Goal: Task Accomplishment & Management: Use online tool/utility

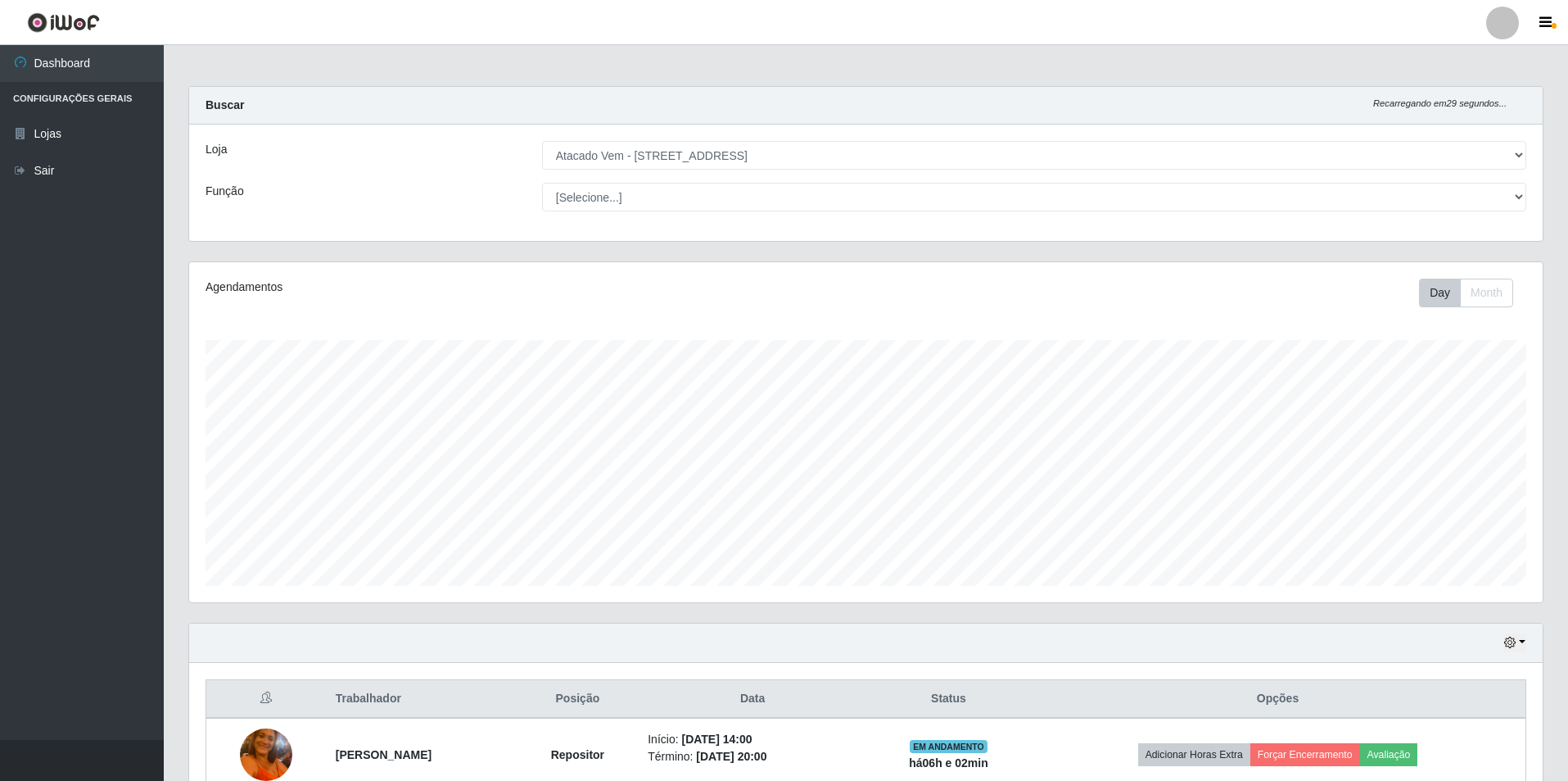
select select "461"
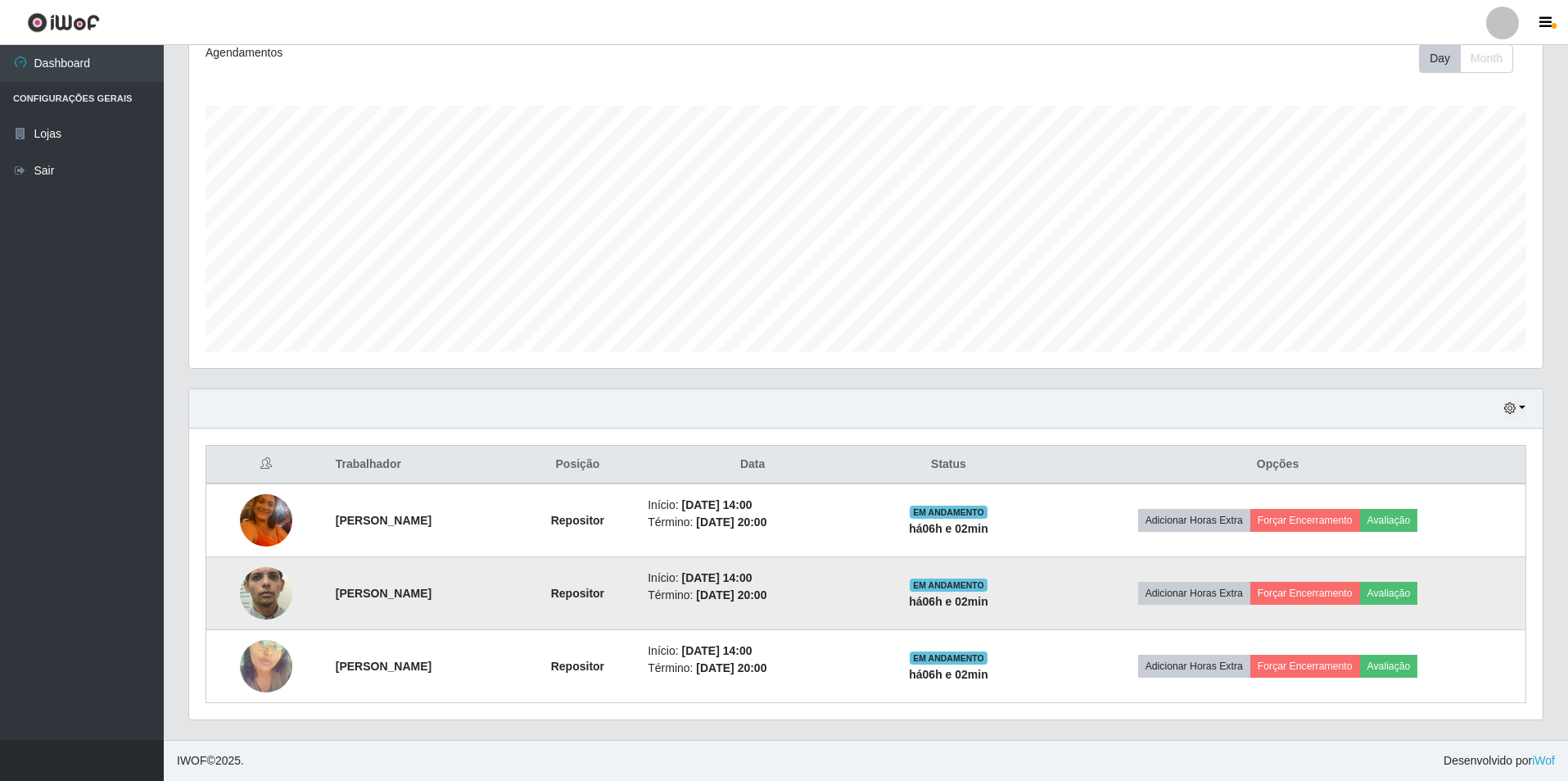
scroll to position [340, 1353]
click at [262, 585] on img at bounding box center [266, 593] width 52 height 116
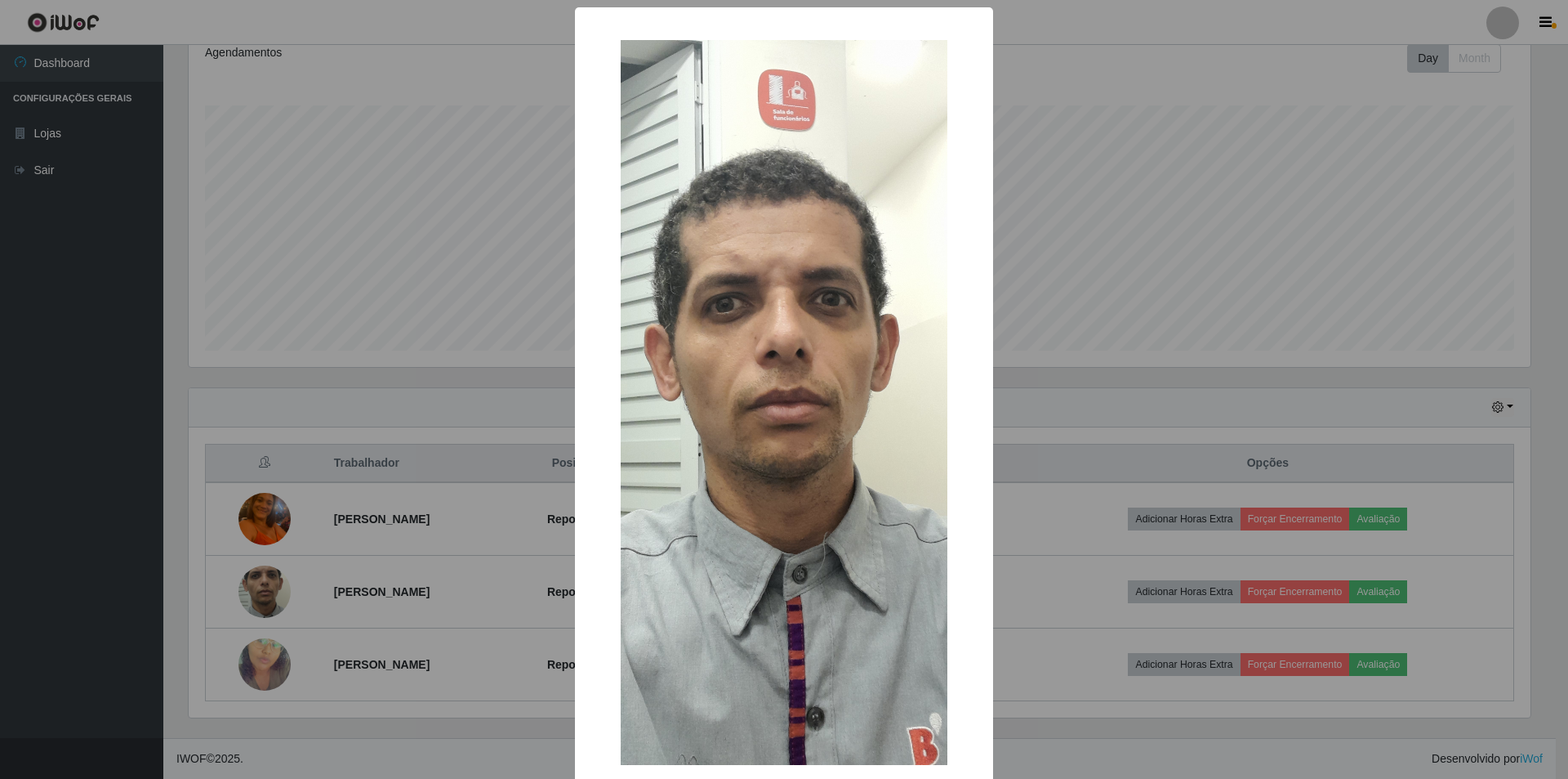
click at [1243, 121] on div "× OK Cancel" at bounding box center [784, 390] width 1568 height 779
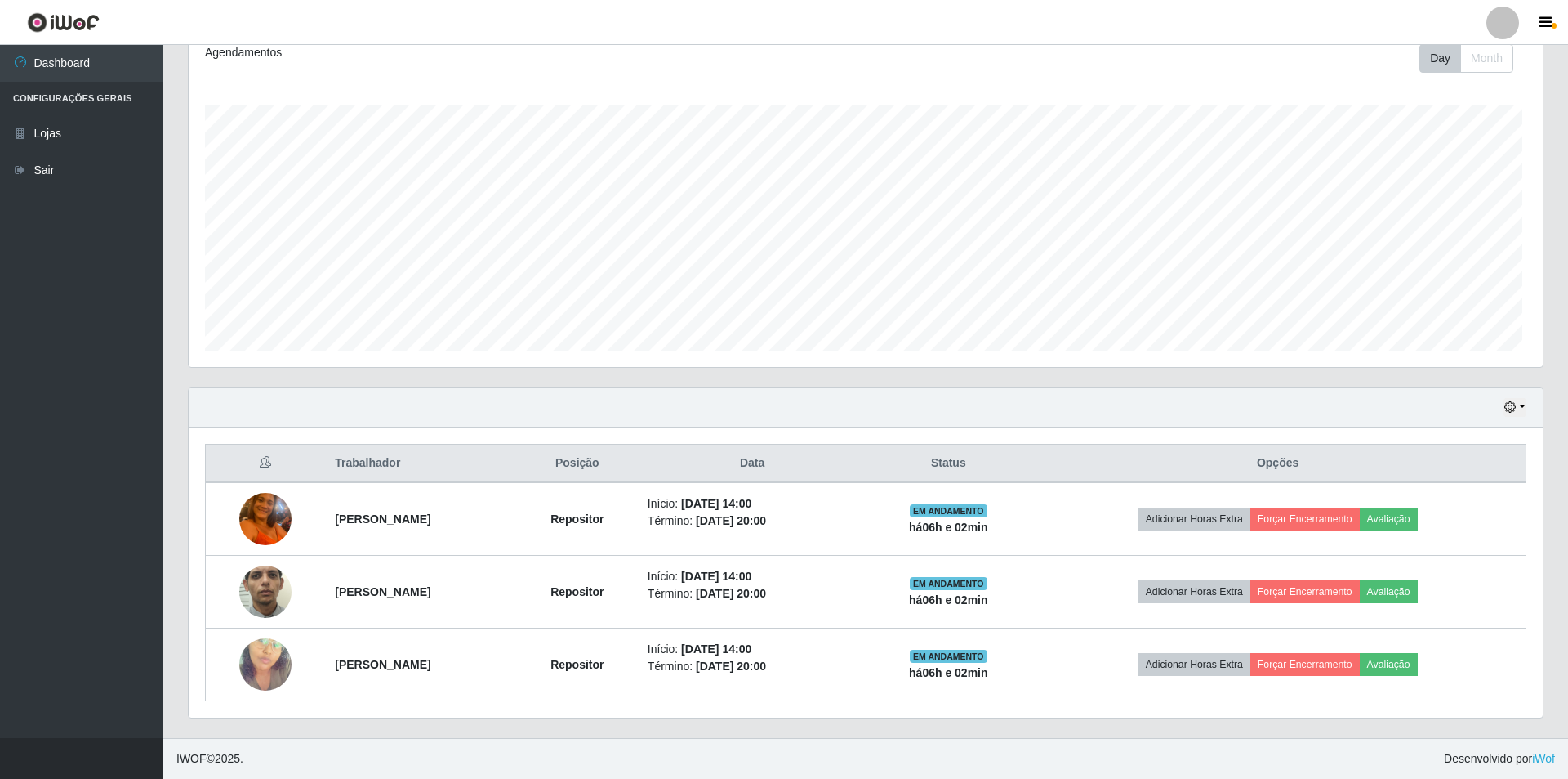
scroll to position [339, 1350]
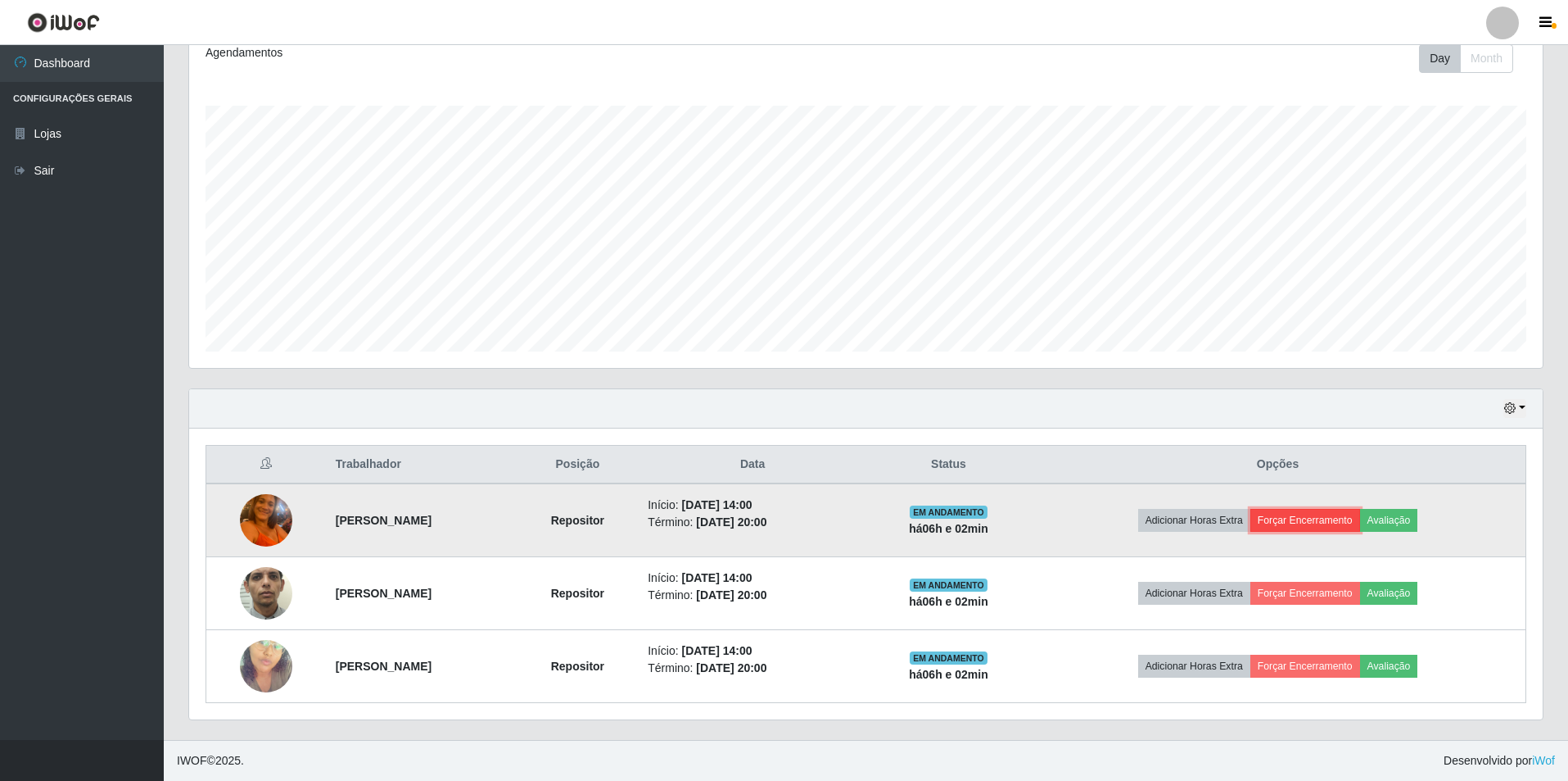
click at [1343, 519] on button "Forçar Encerramento" at bounding box center [1305, 520] width 109 height 23
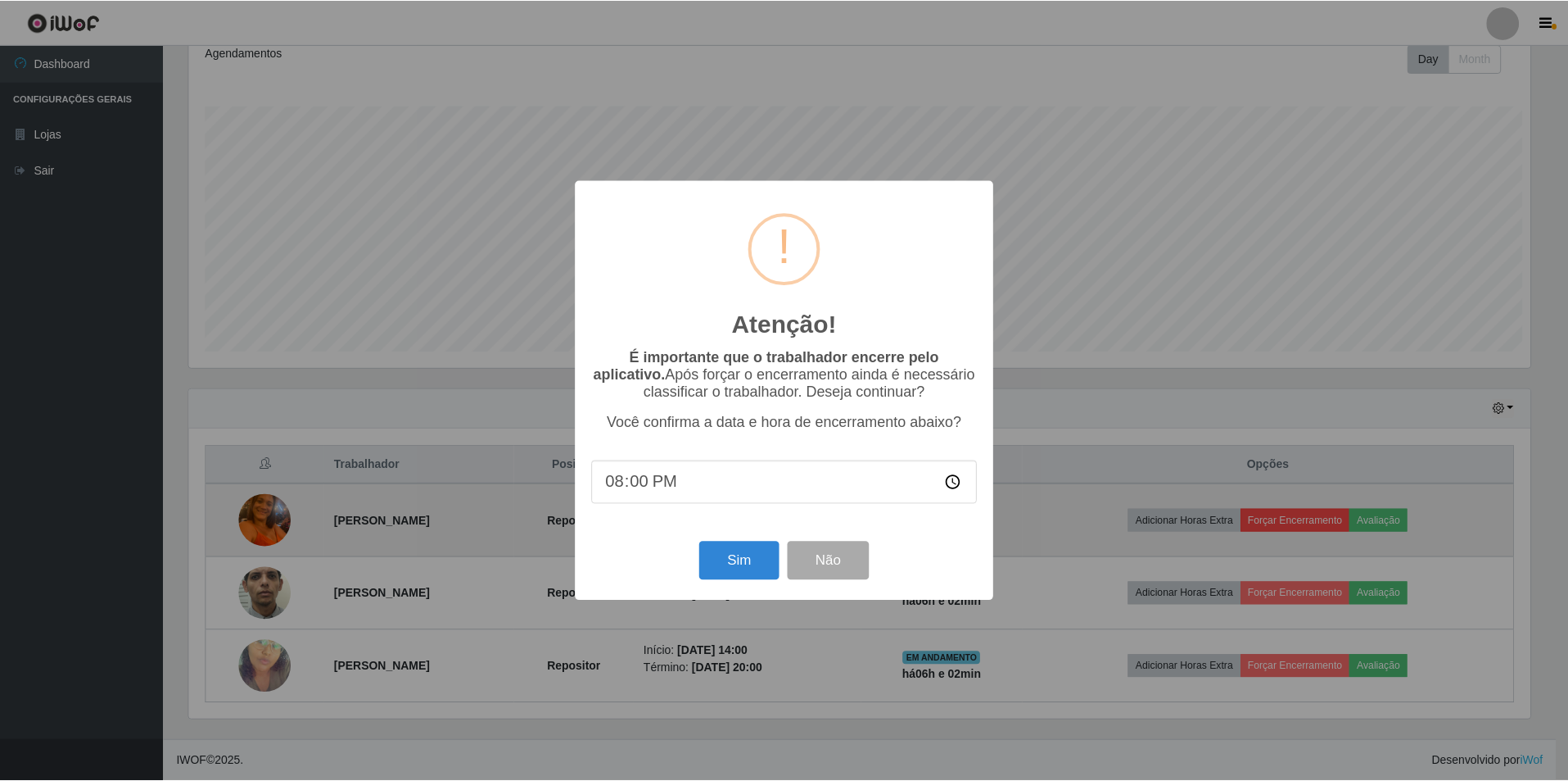
scroll to position [340, 1345]
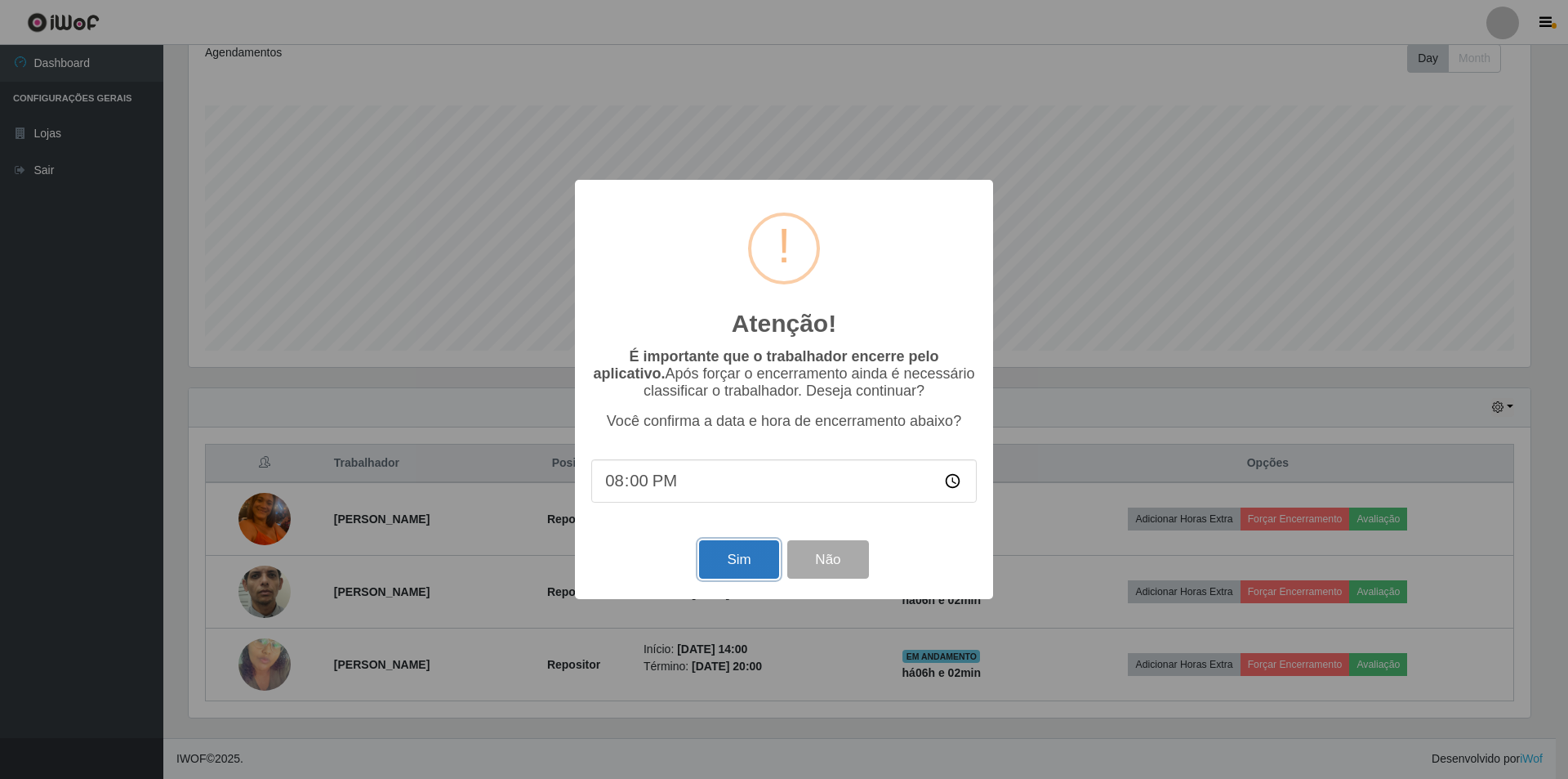
click at [727, 568] on button "Sim" at bounding box center [739, 560] width 79 height 39
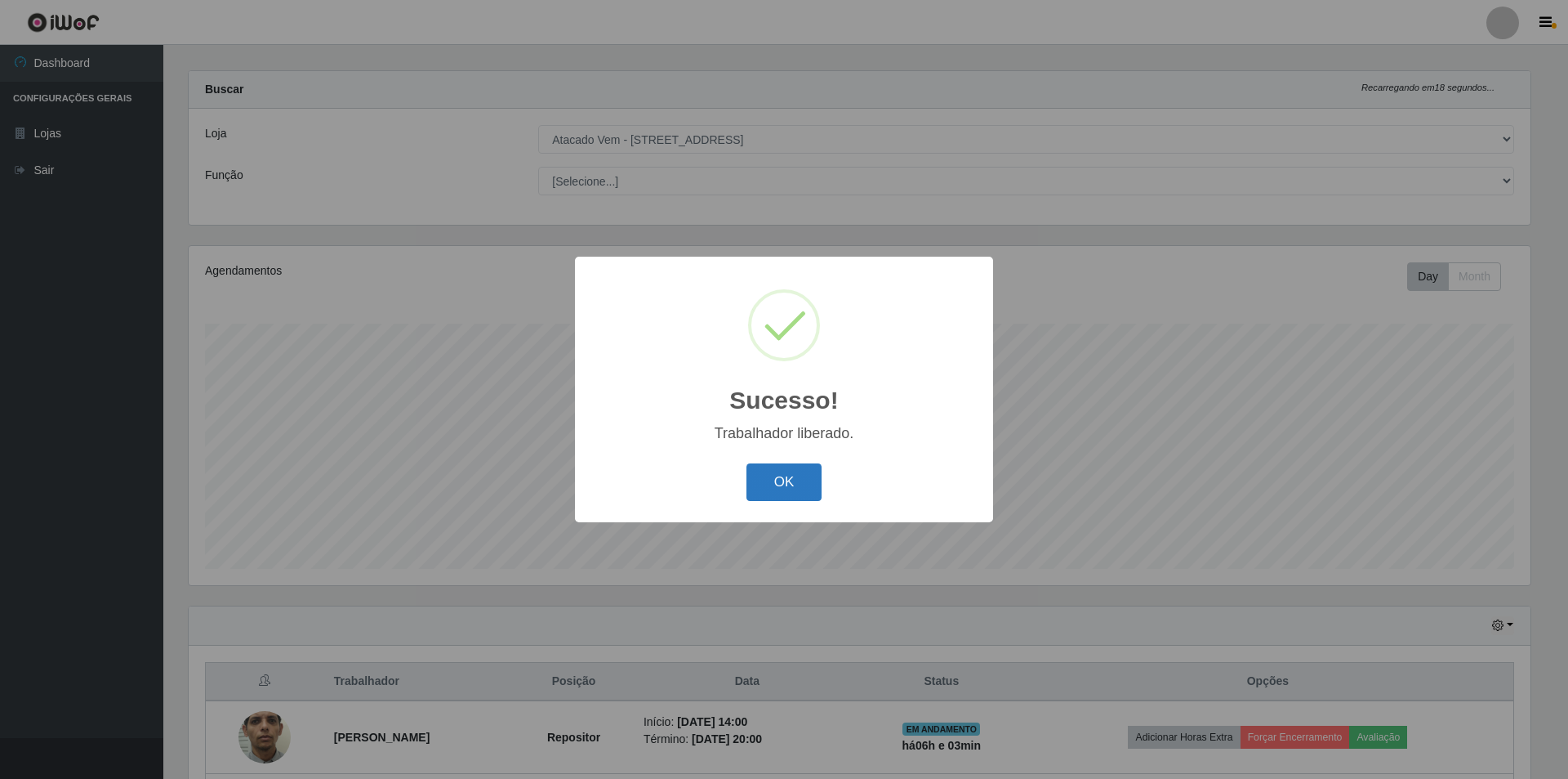
click at [775, 482] on button "OK" at bounding box center [784, 482] width 76 height 39
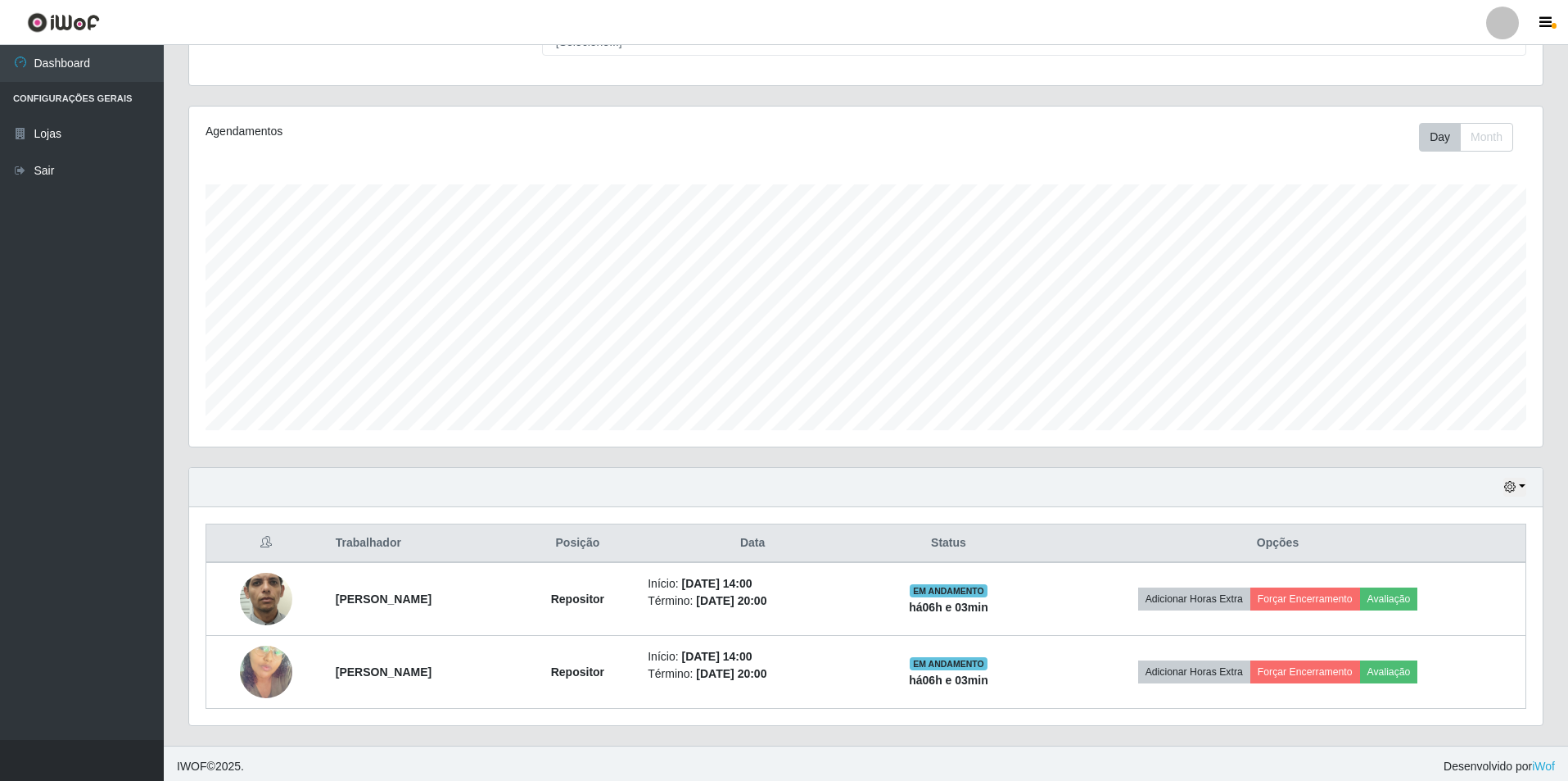
scroll to position [162, 0]
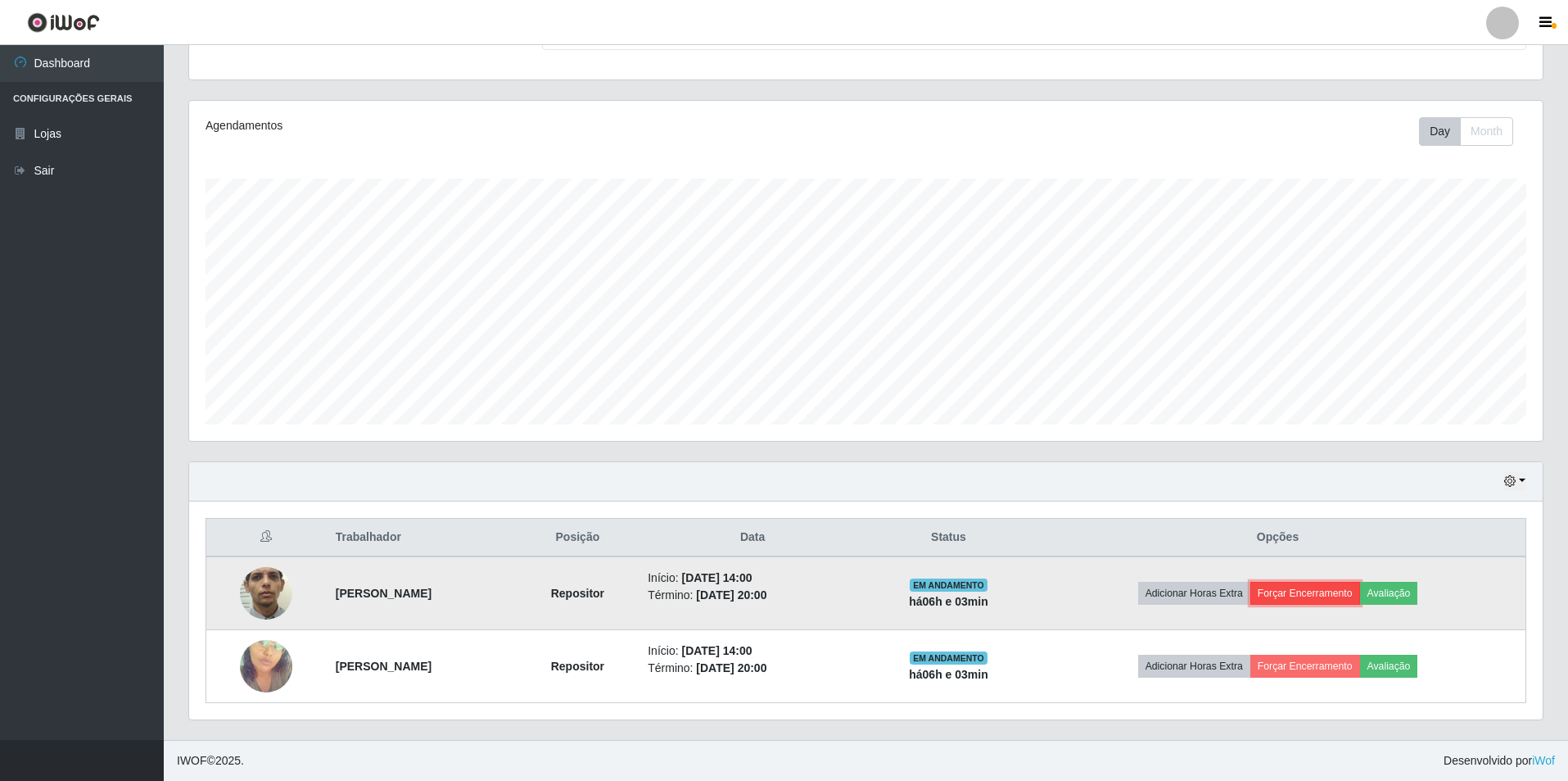
click at [1336, 591] on button "Forçar Encerramento" at bounding box center [1305, 593] width 109 height 23
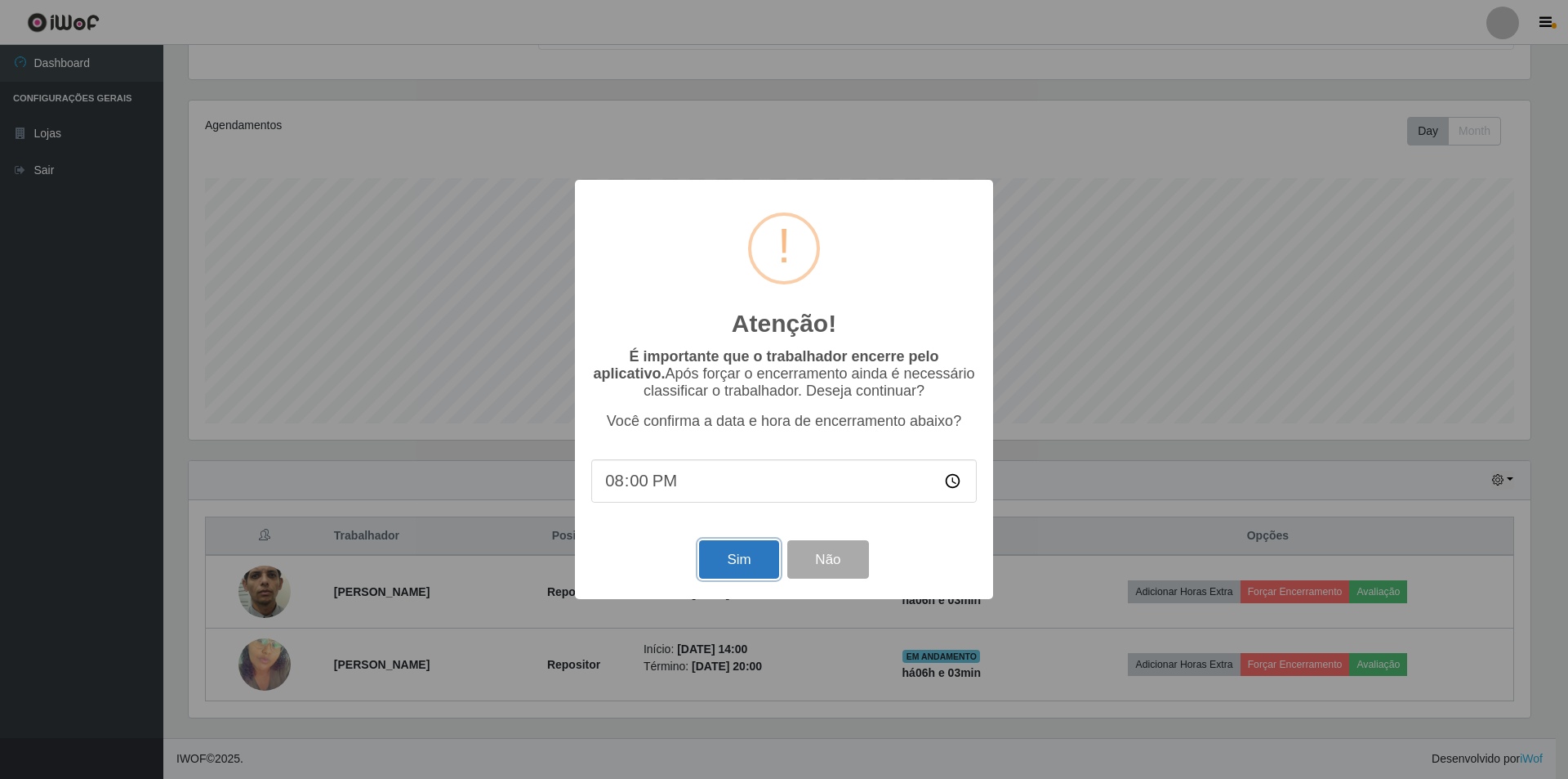
click at [751, 563] on button "Sim" at bounding box center [739, 560] width 79 height 39
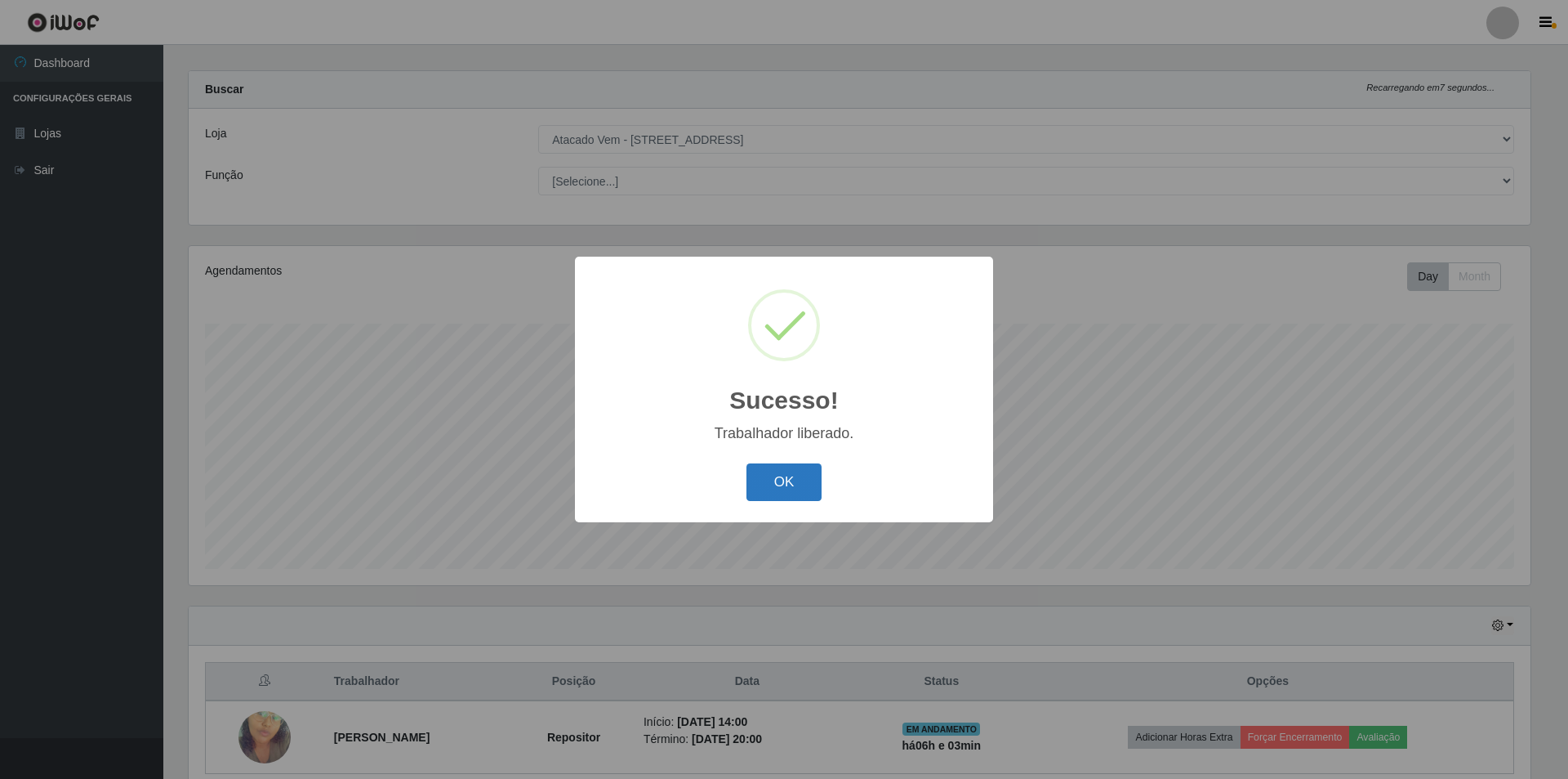
click at [799, 492] on button "OK" at bounding box center [784, 482] width 76 height 39
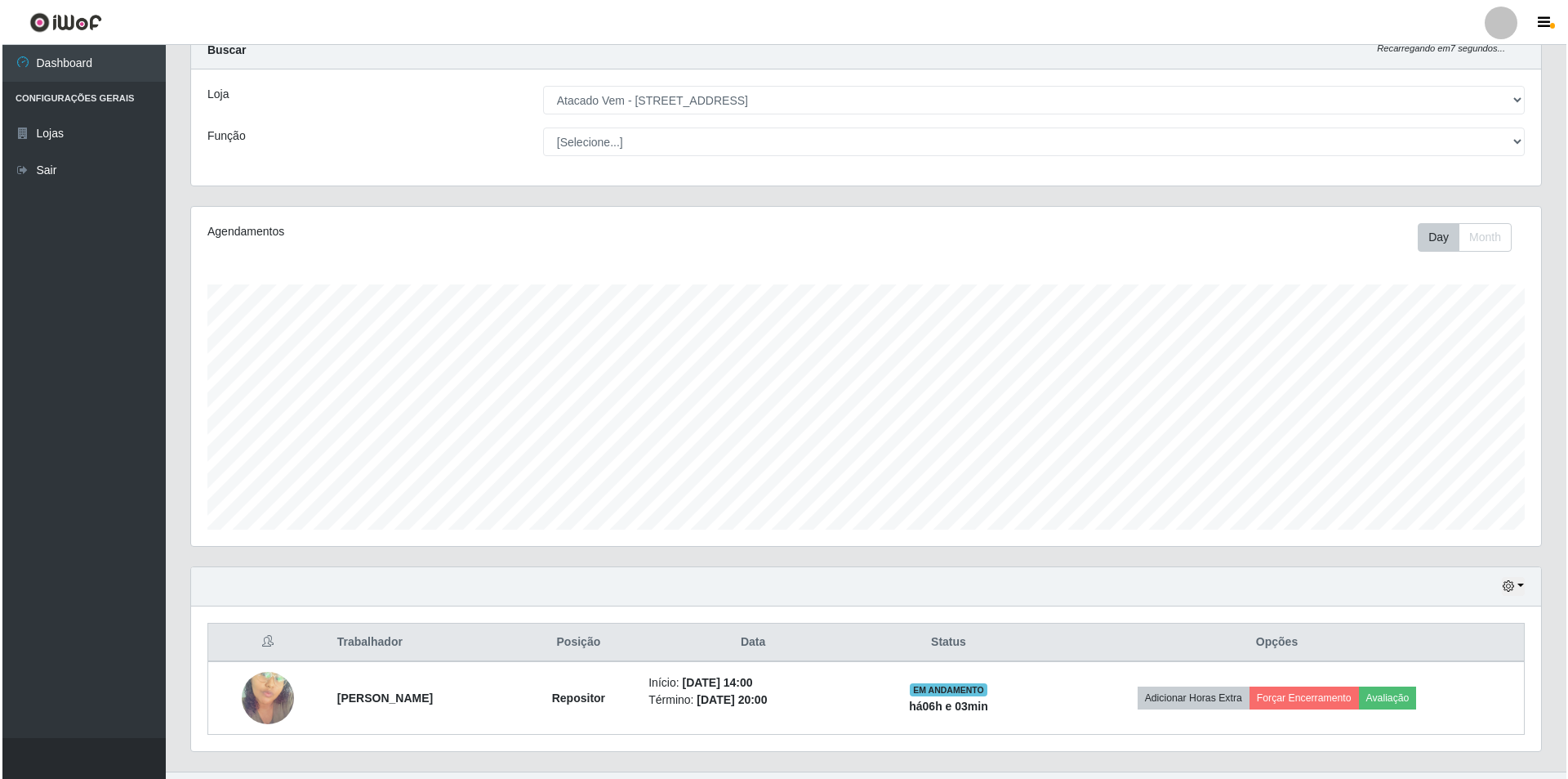
scroll to position [88, 0]
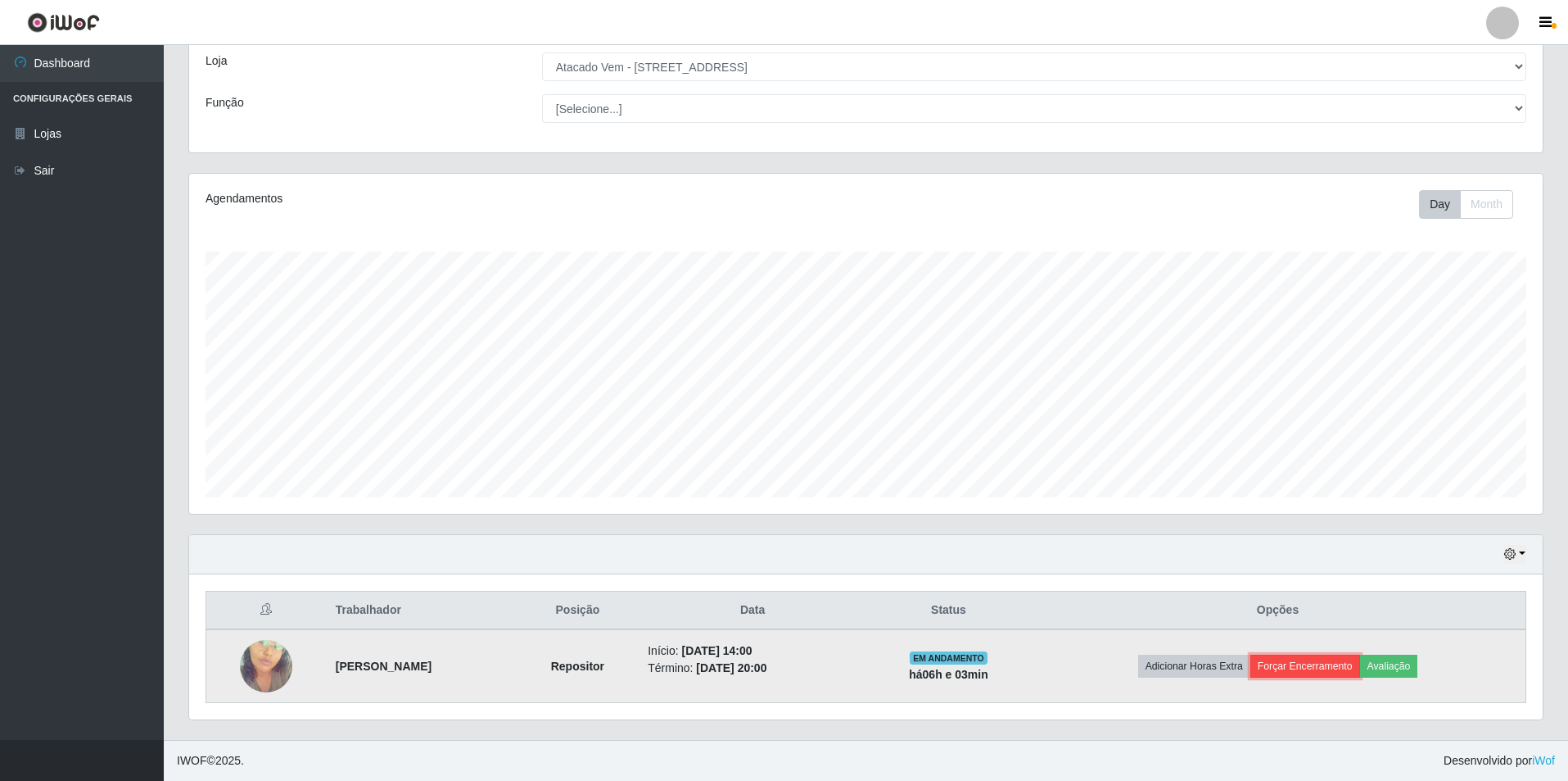
click at [1314, 661] on button "Forçar Encerramento" at bounding box center [1305, 666] width 109 height 23
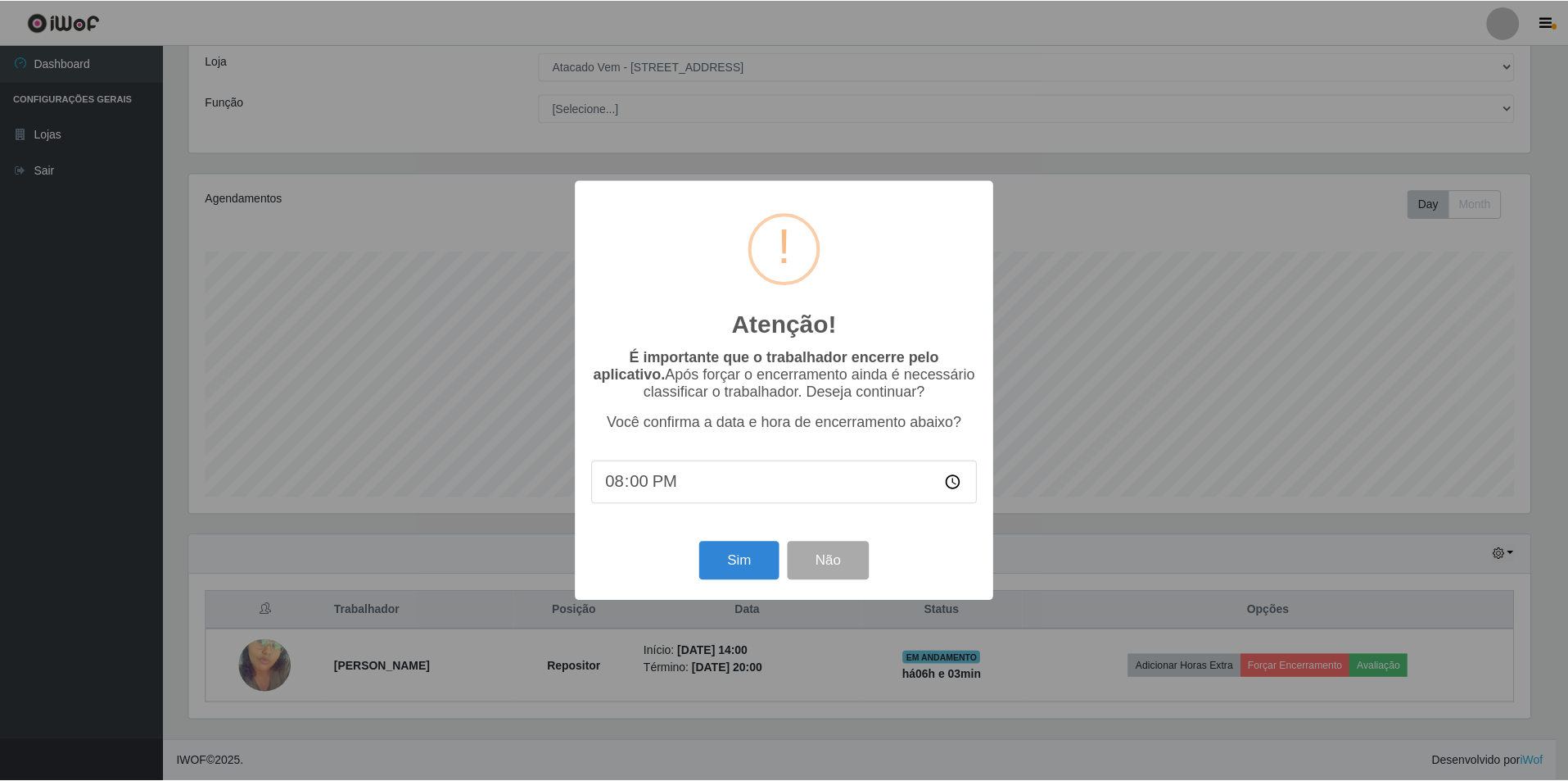
scroll to position [340, 1345]
click at [713, 553] on button "Sim" at bounding box center [741, 561] width 79 height 39
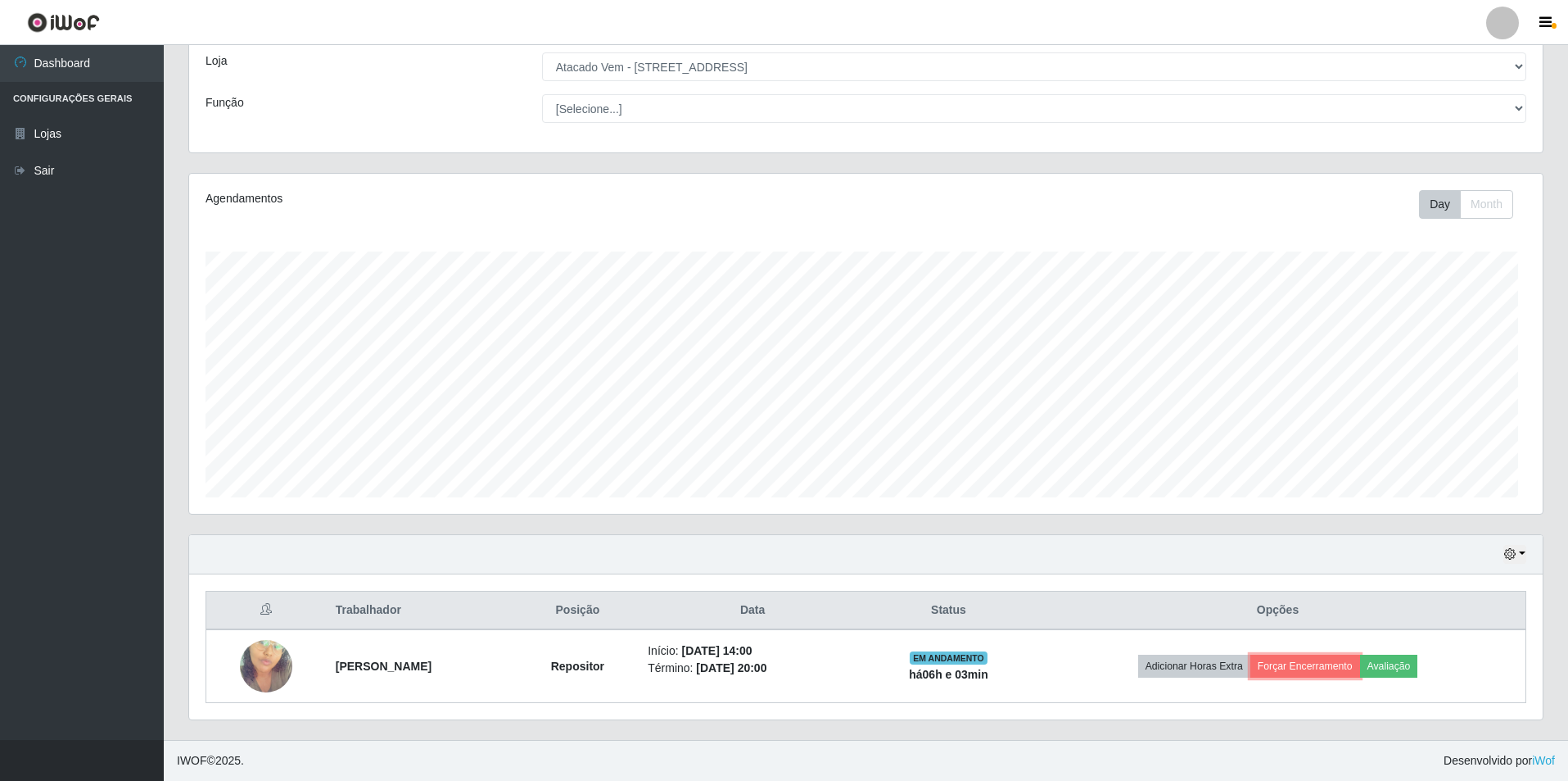
scroll to position [0, 0]
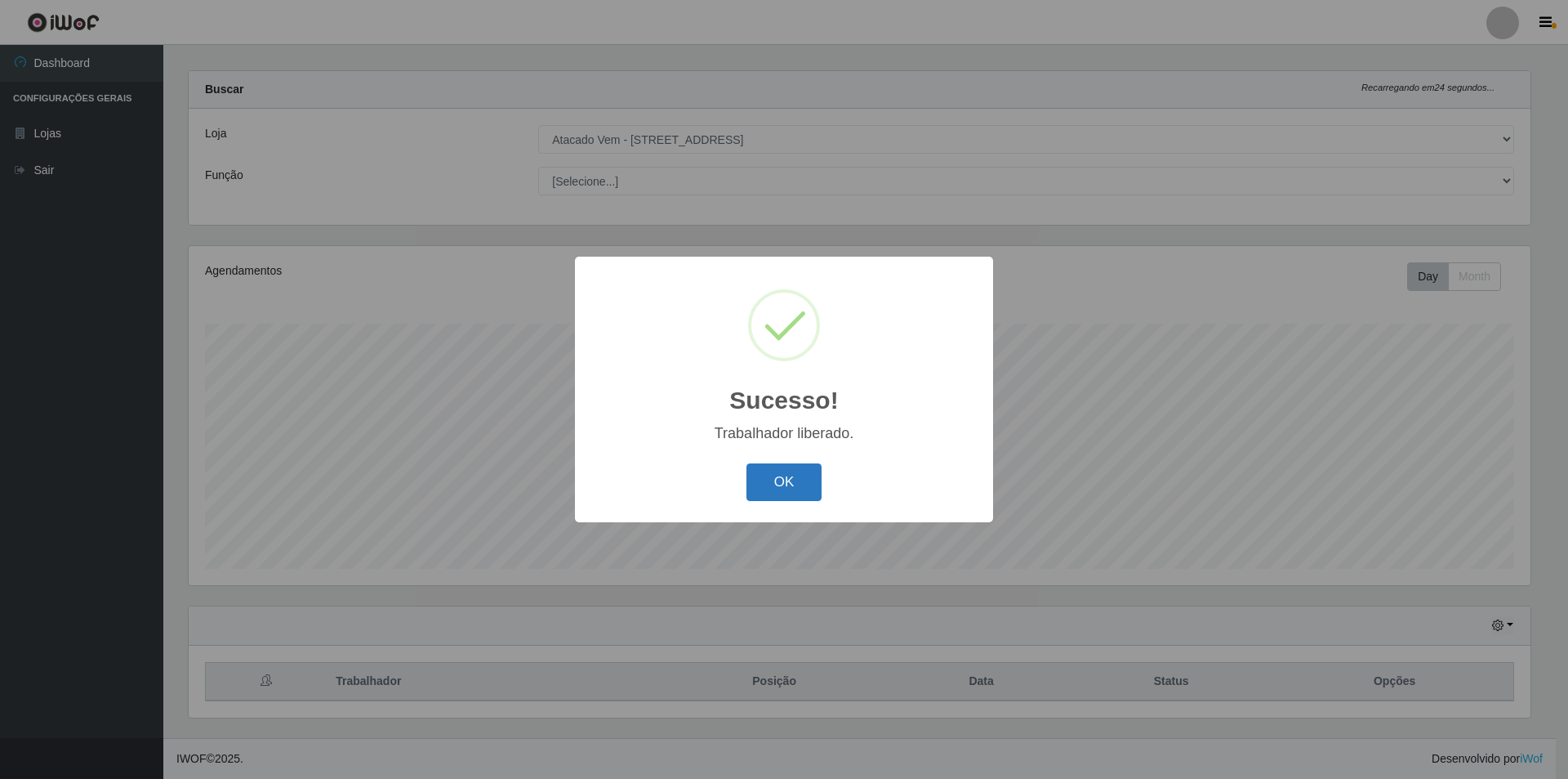
click at [753, 480] on button "OK" at bounding box center [784, 482] width 76 height 39
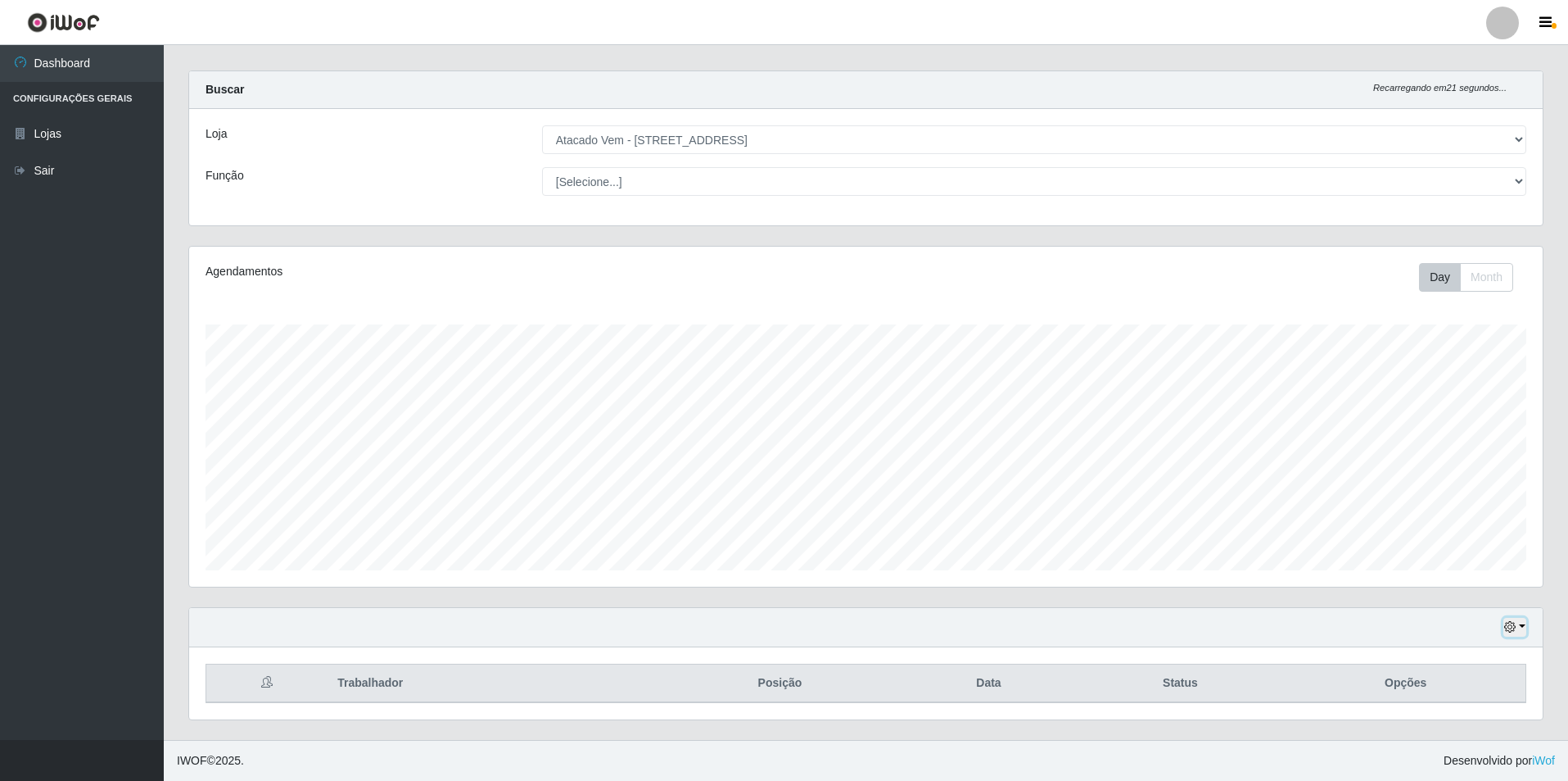
click at [1507, 627] on icon "button" at bounding box center [1510, 627] width 12 height 12
click at [1439, 557] on button "1 Semana" at bounding box center [1460, 566] width 130 height 35
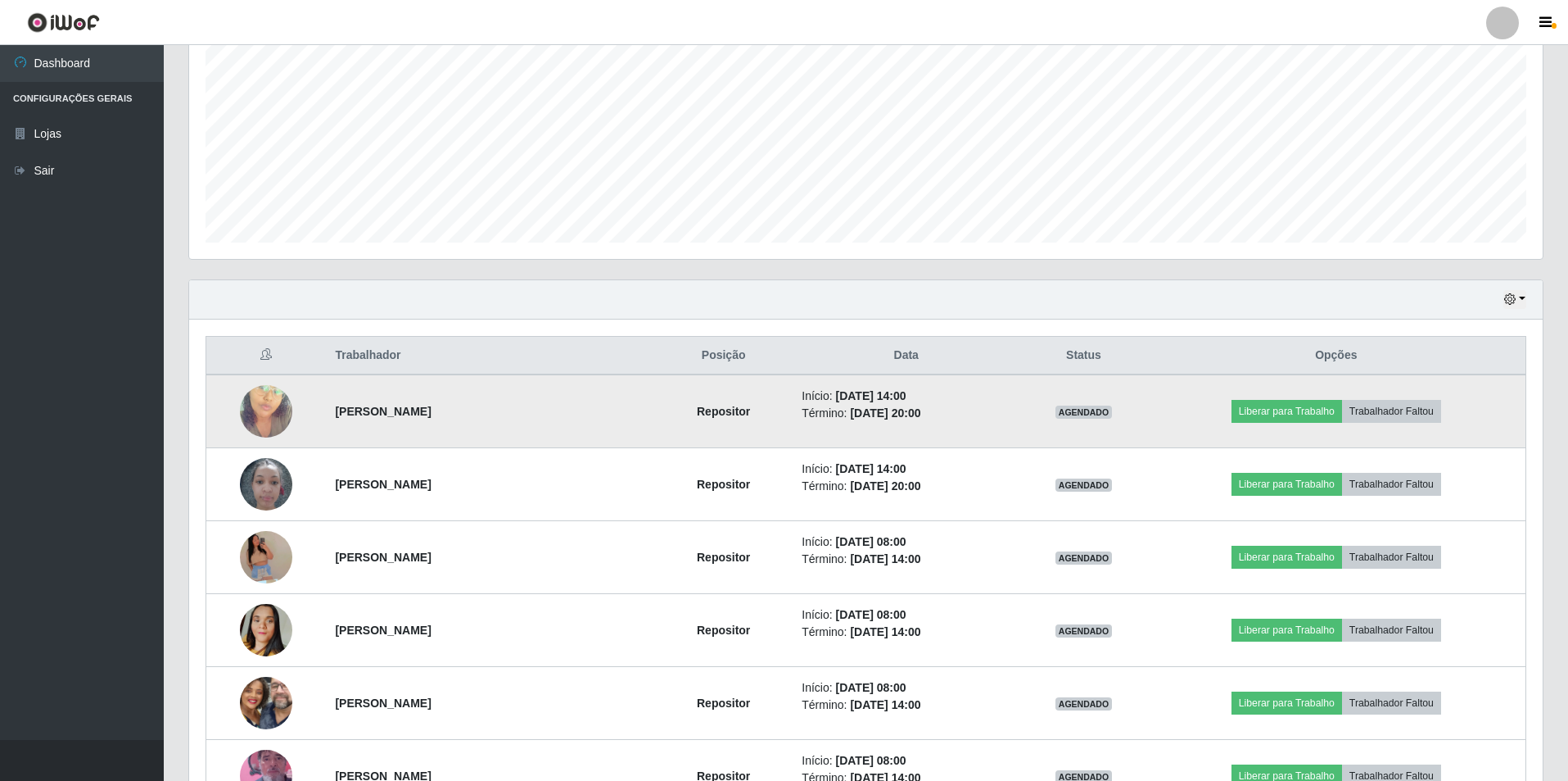
click at [261, 407] on img at bounding box center [266, 411] width 52 height 93
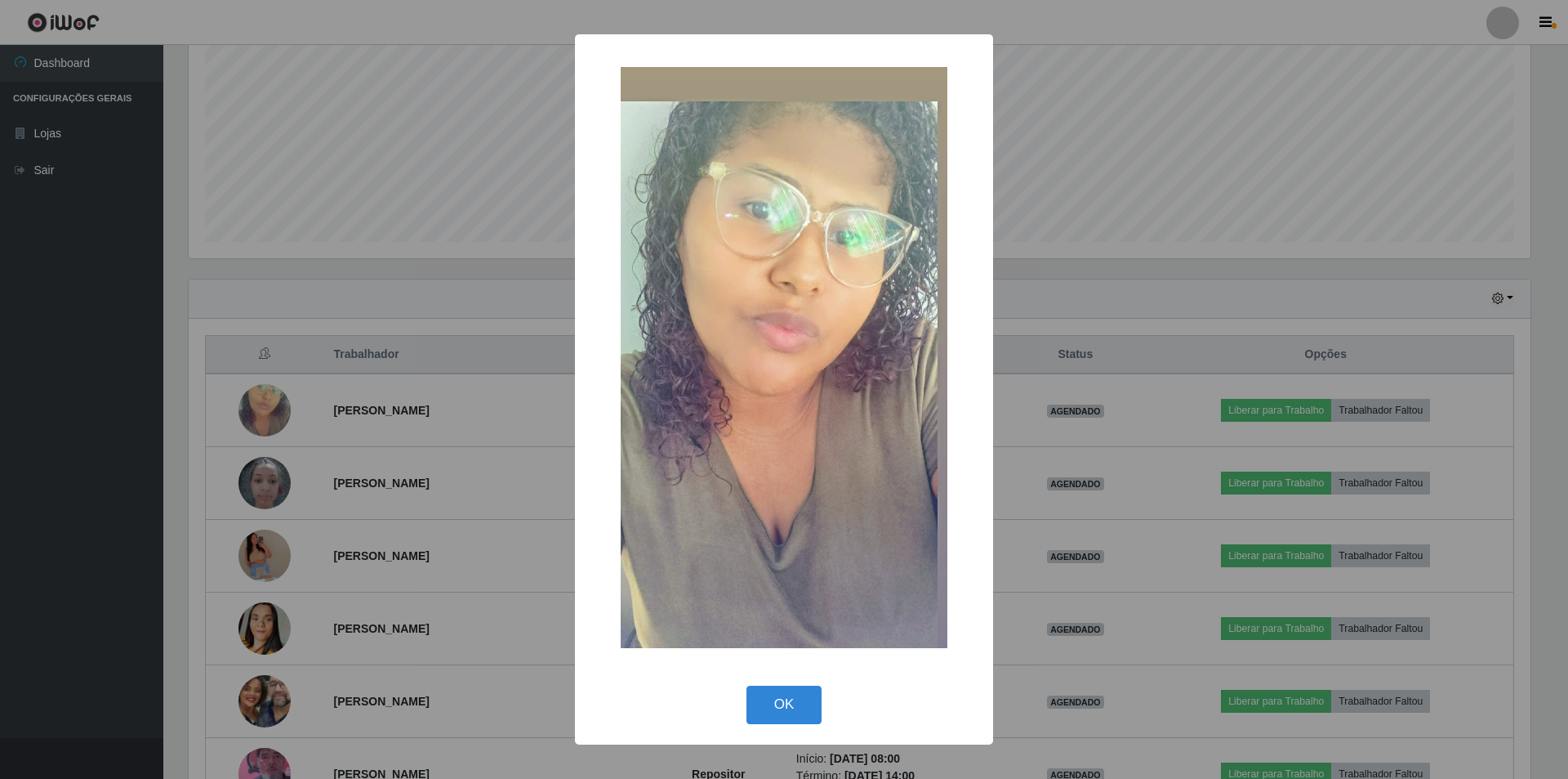
click at [304, 388] on div "× OK Cancel" at bounding box center [784, 390] width 1568 height 779
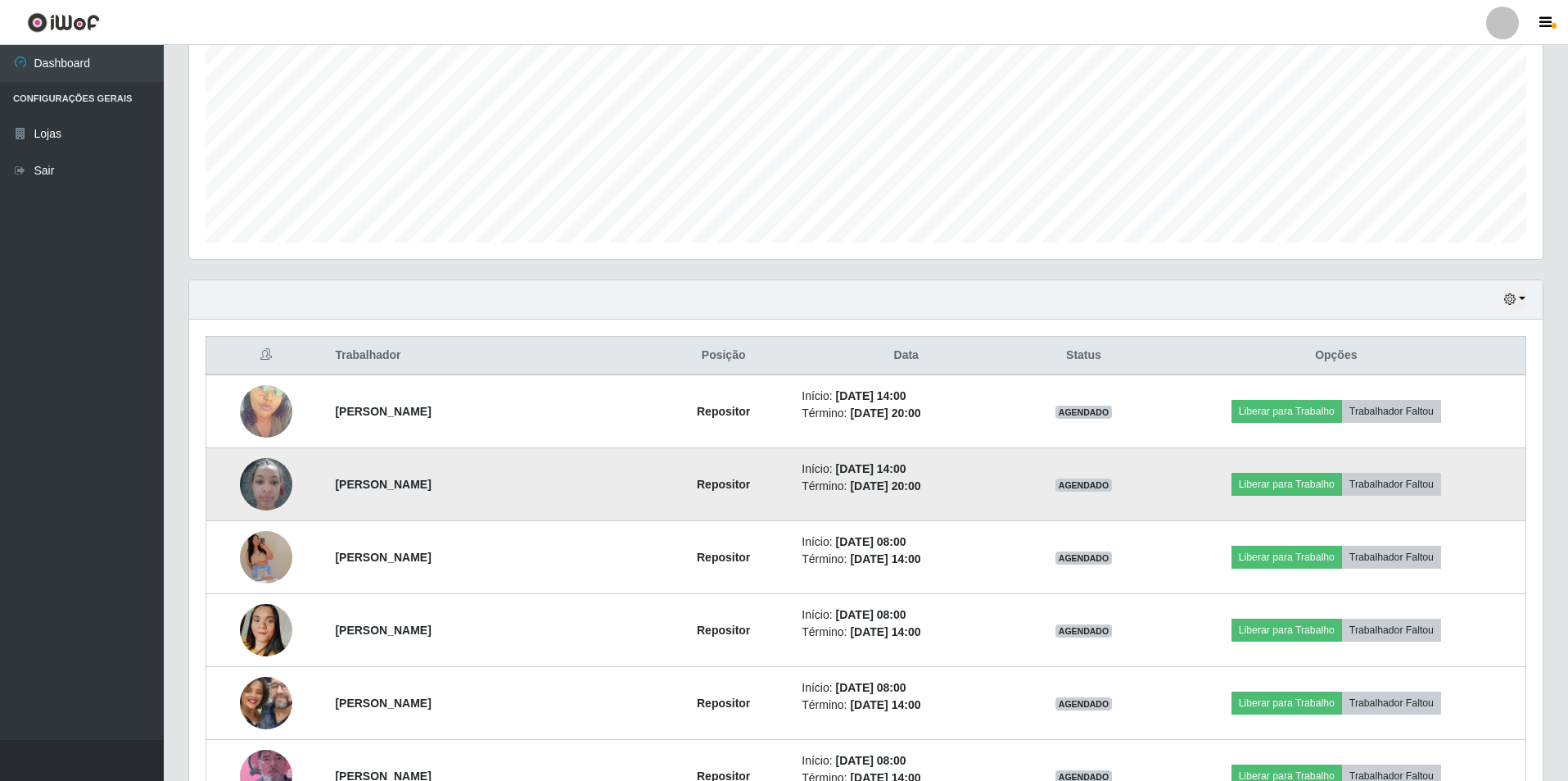
click at [273, 477] on img at bounding box center [266, 484] width 52 height 70
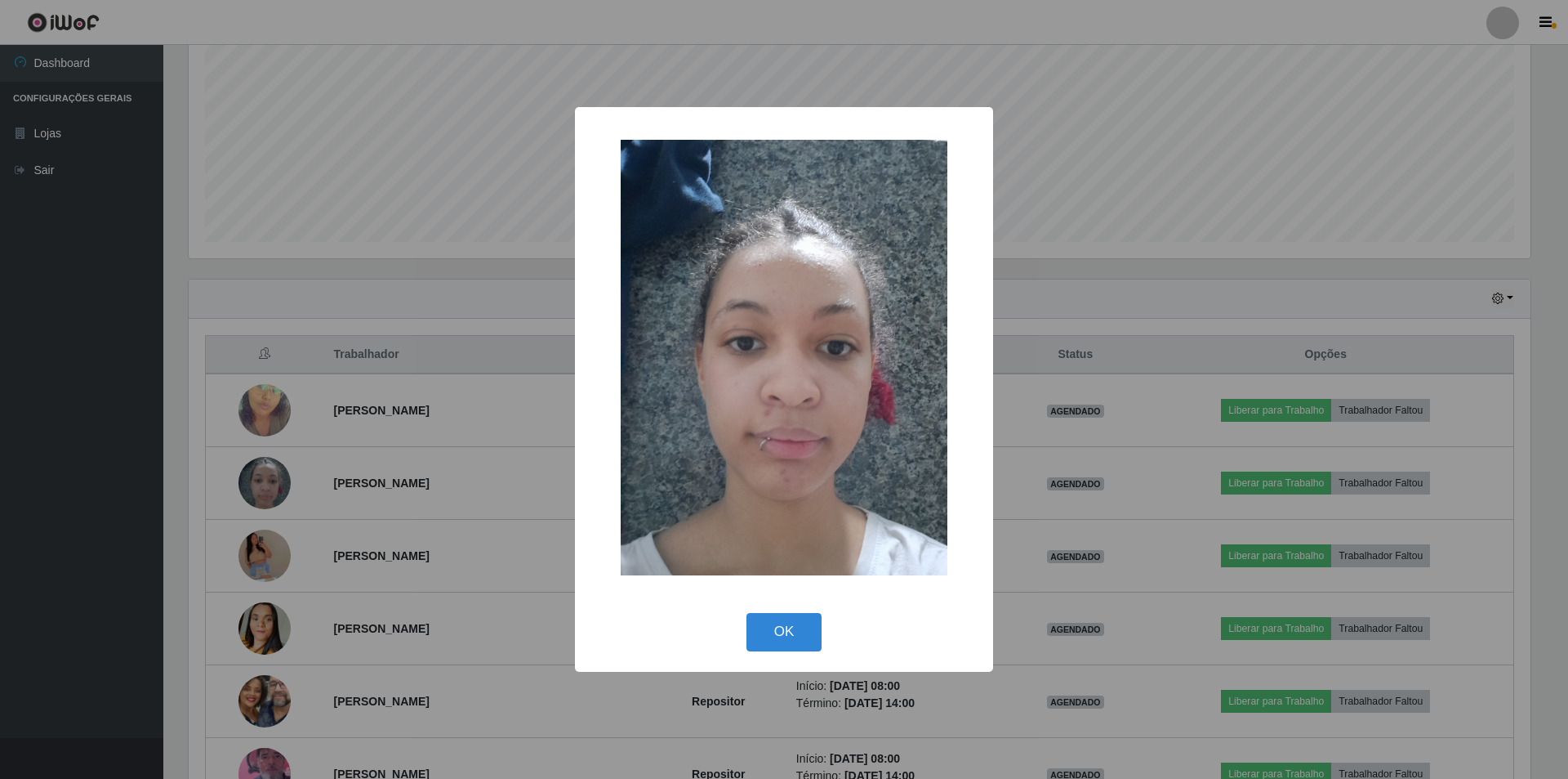
click at [380, 415] on div "× OK Cancel" at bounding box center [784, 390] width 1568 height 779
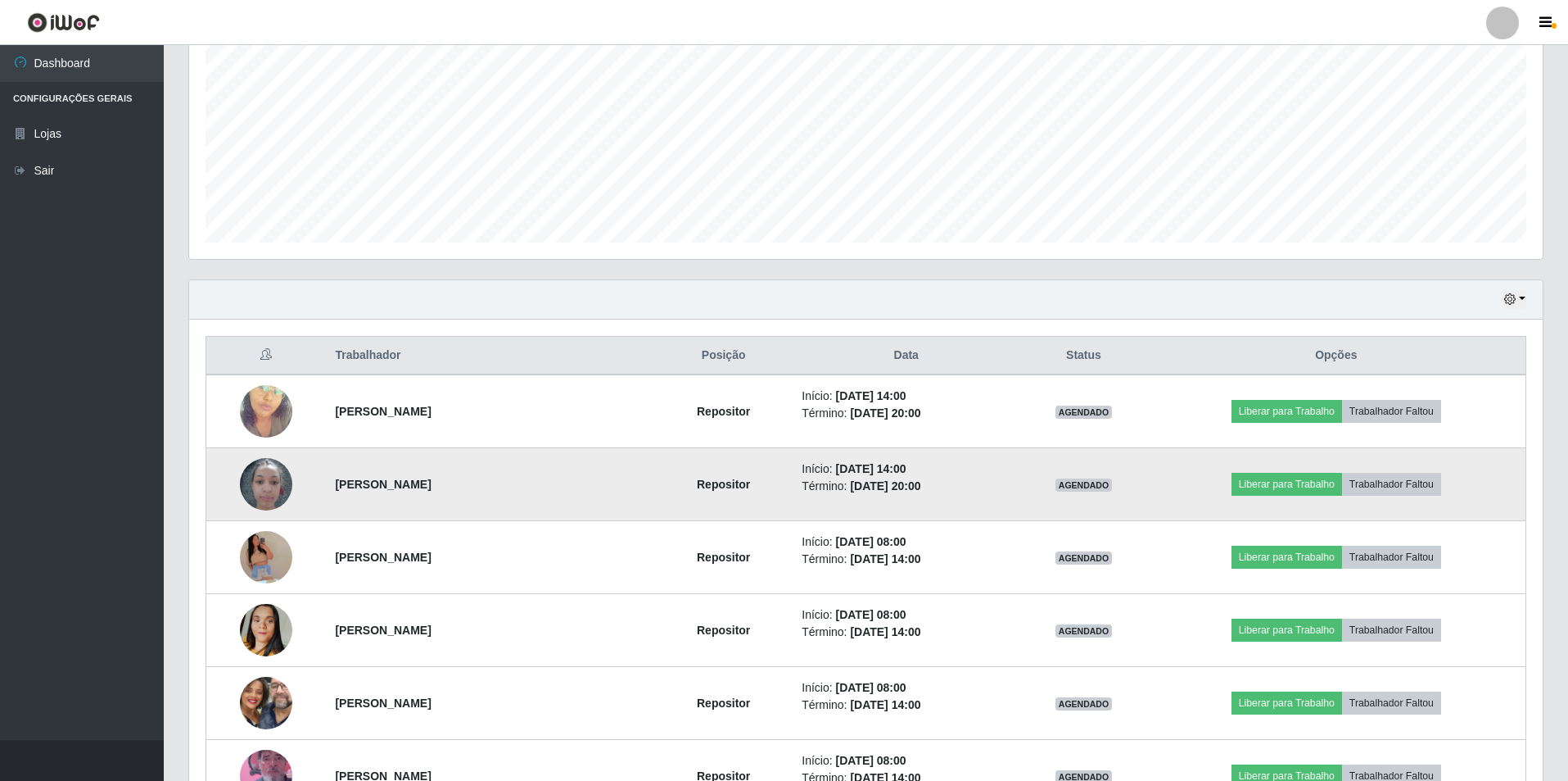
click at [267, 489] on img at bounding box center [266, 484] width 52 height 70
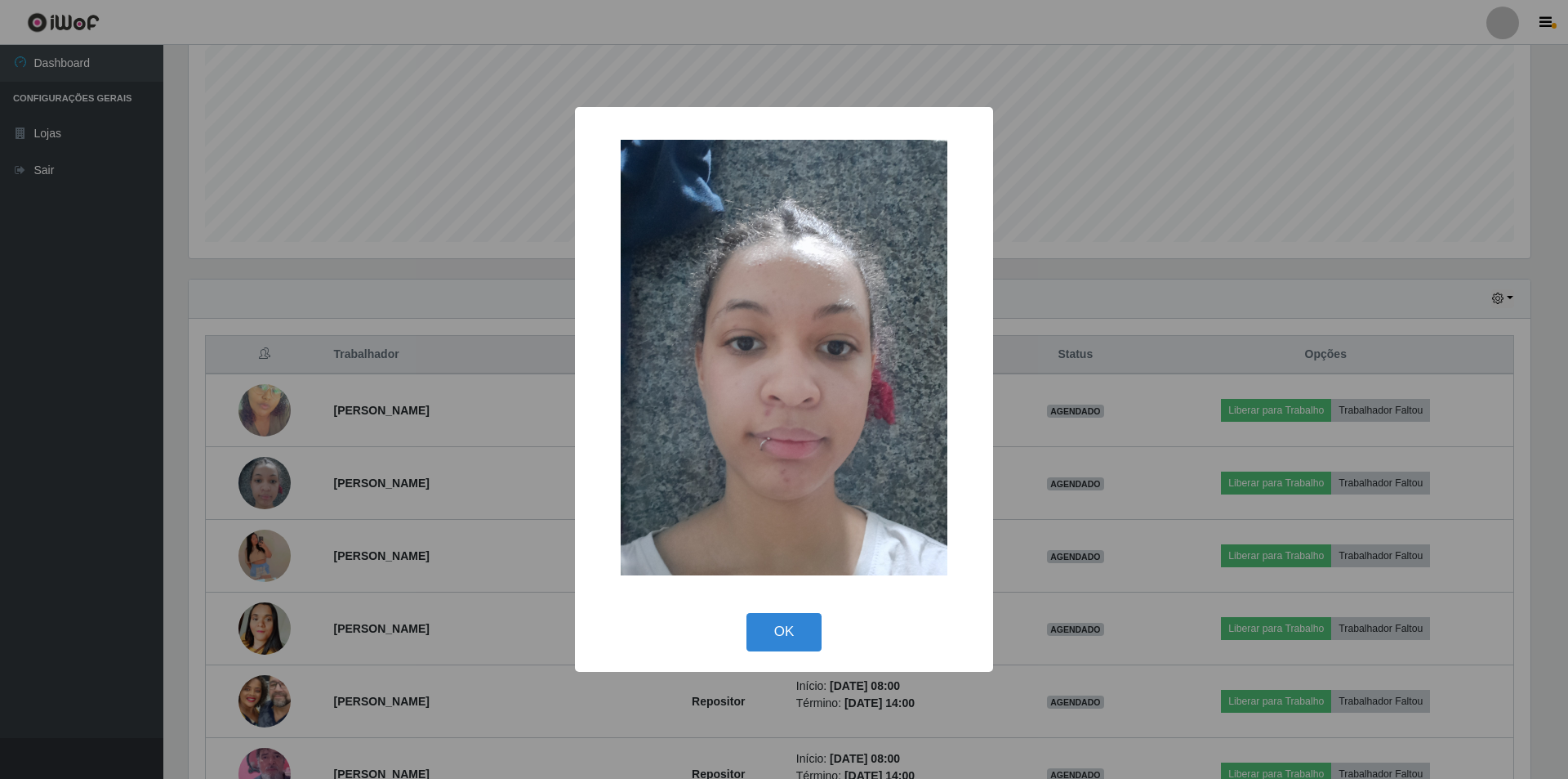
click at [387, 414] on div "× OK Cancel" at bounding box center [784, 390] width 1568 height 779
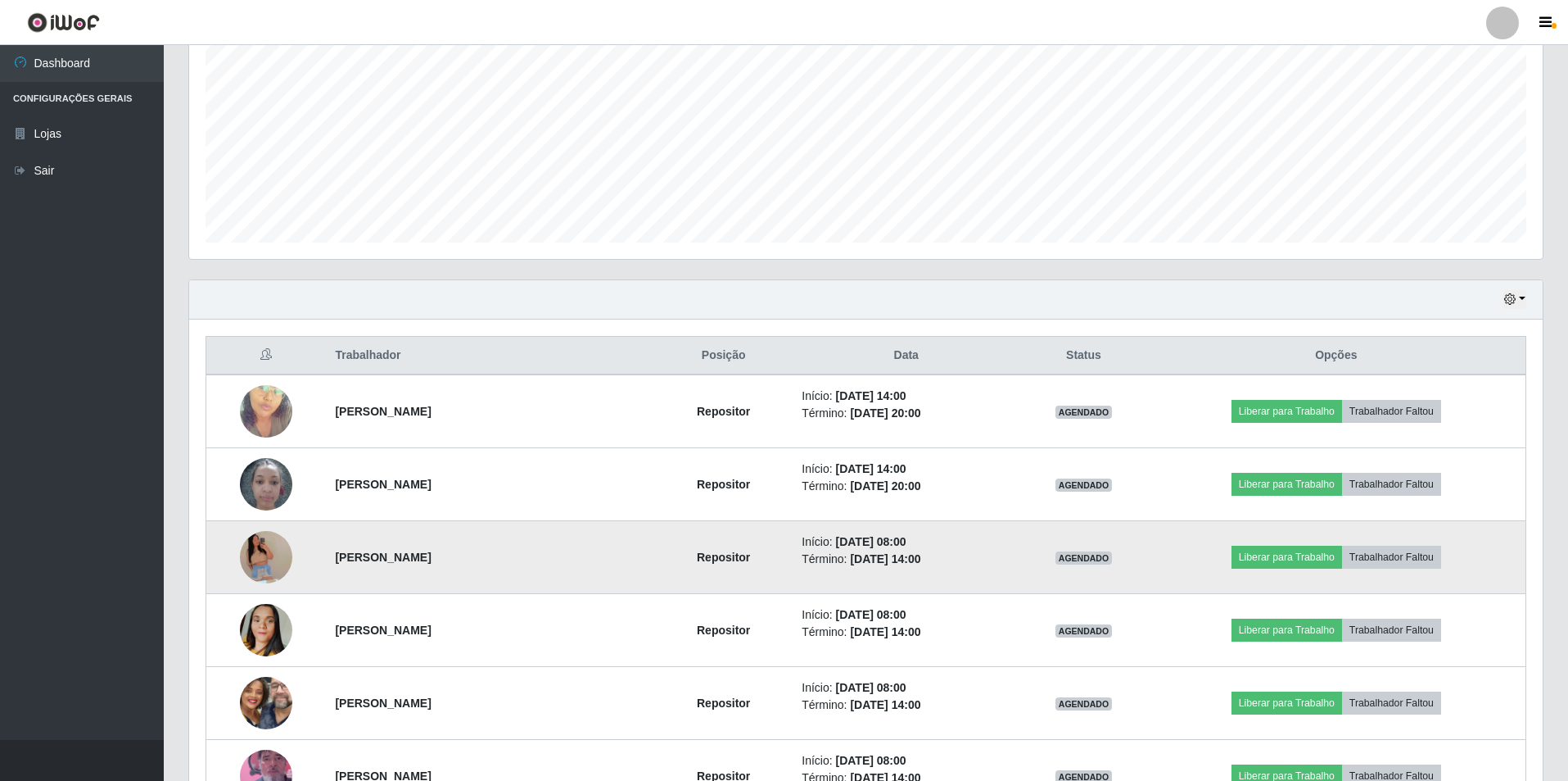
click at [272, 538] on img at bounding box center [266, 556] width 52 height 119
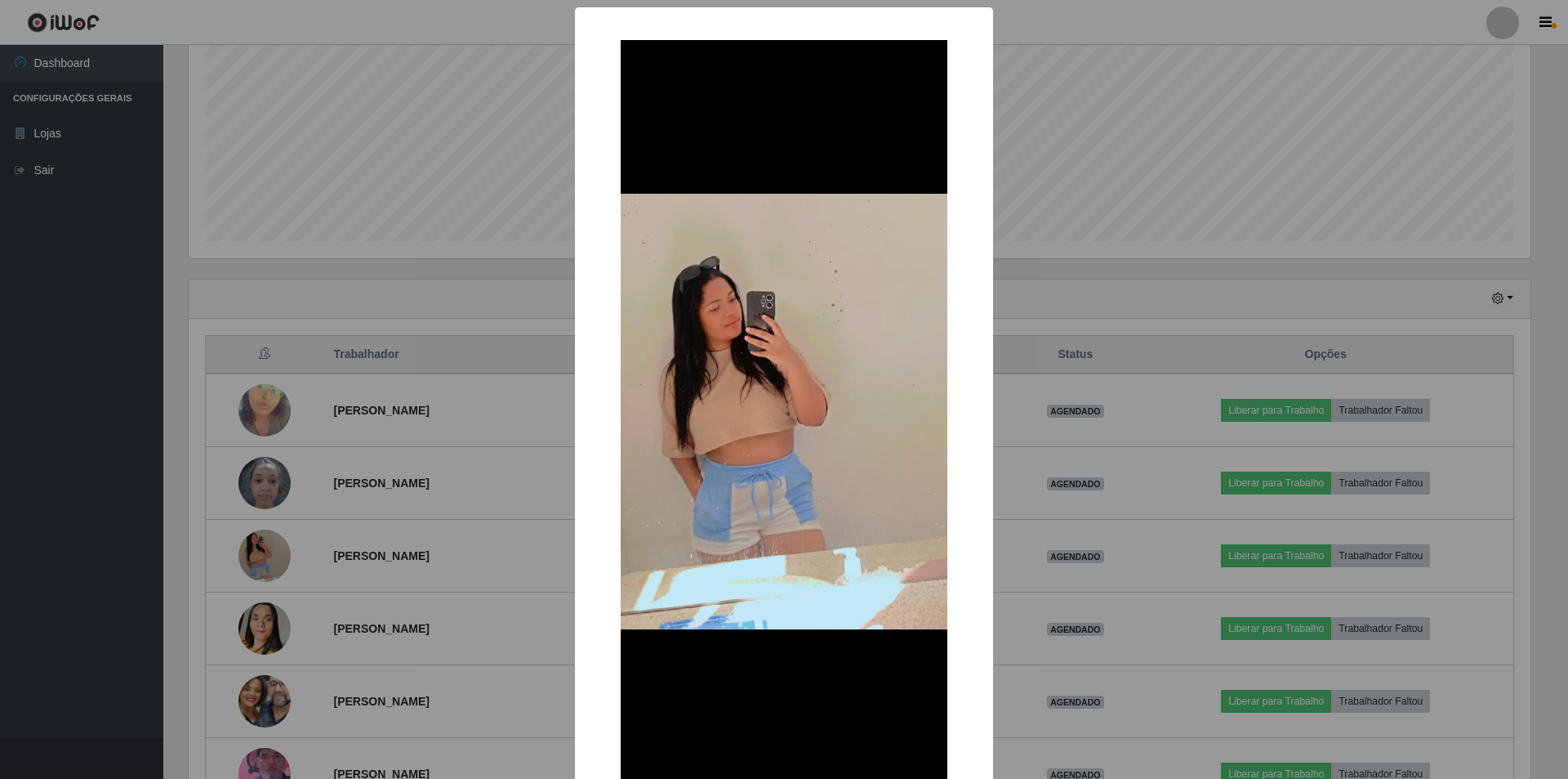
click at [446, 340] on div "× OK Cancel" at bounding box center [784, 390] width 1568 height 779
